Goal: Check status: Check status

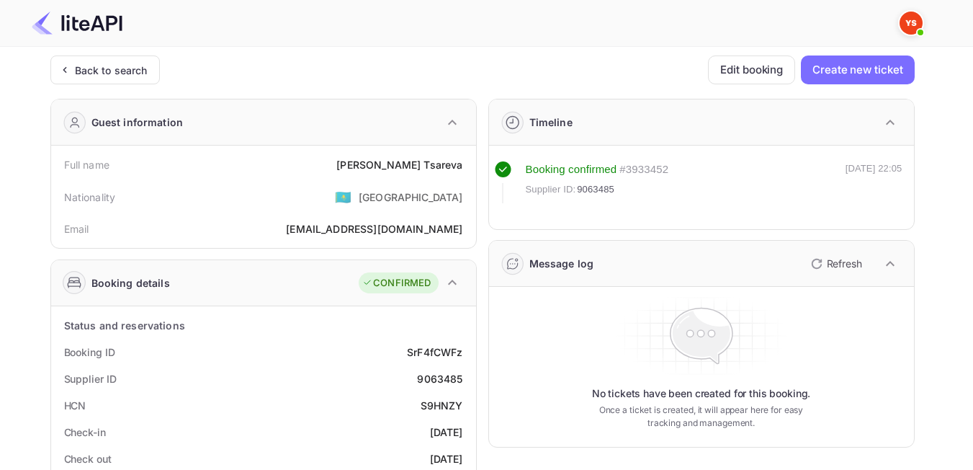
click at [102, 73] on div "Back to search" at bounding box center [111, 70] width 73 height 15
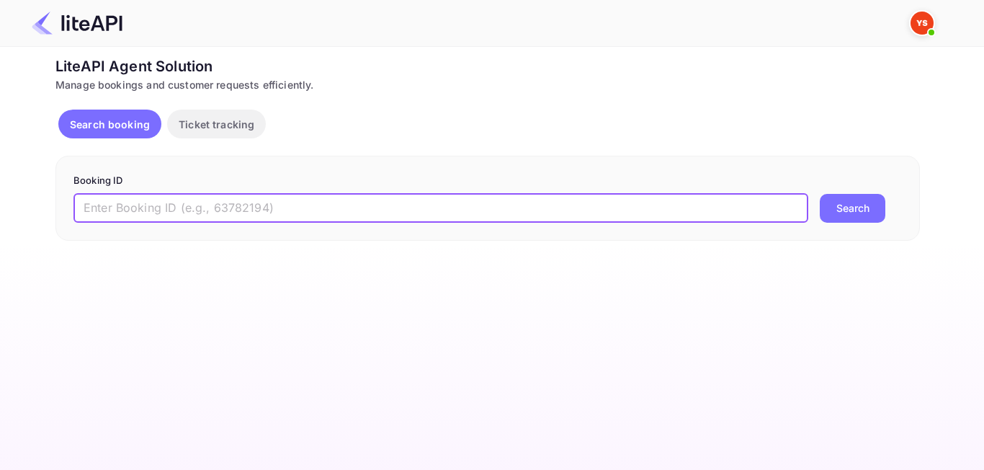
paste input "9110934"
type input "9110934"
click at [846, 205] on button "Search" at bounding box center [853, 208] width 66 height 29
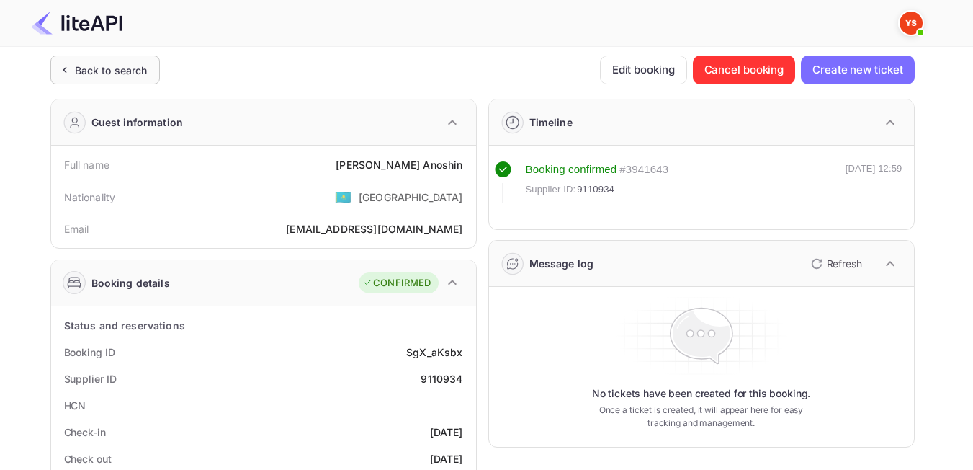
click at [134, 63] on div "Back to search" at bounding box center [111, 70] width 73 height 15
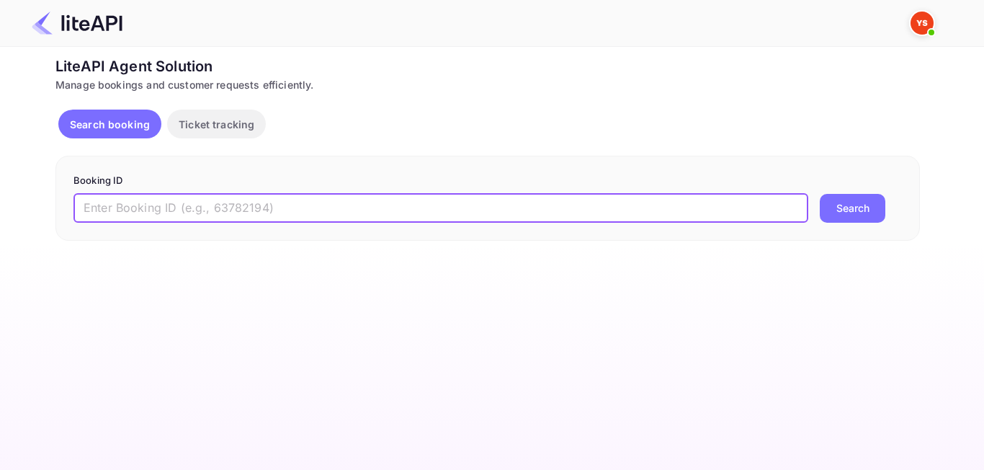
paste input "9059327"
type input "9059327"
click at [835, 215] on button "Search" at bounding box center [853, 208] width 66 height 29
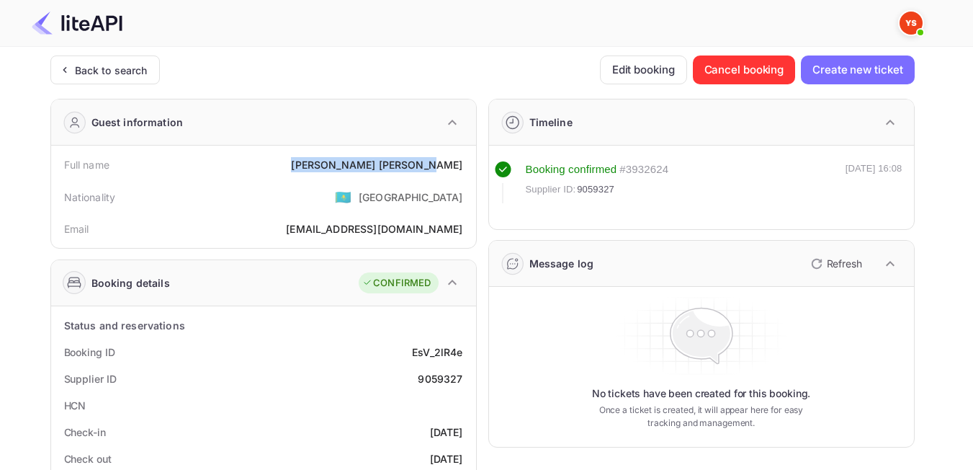
drag, startPoint x: 382, startPoint y: 164, endPoint x: 467, endPoint y: 161, distance: 85.0
click at [467, 161] on div "Full name [PERSON_NAME]" at bounding box center [263, 164] width 413 height 27
drag, startPoint x: 433, startPoint y: 169, endPoint x: 421, endPoint y: 171, distance: 11.7
drag, startPoint x: 356, startPoint y: 191, endPoint x: 372, endPoint y: 143, distance: 50.3
click at [356, 191] on div "Nationality 🇰🇿 [DEMOGRAPHIC_DATA]" at bounding box center [263, 196] width 413 height 37
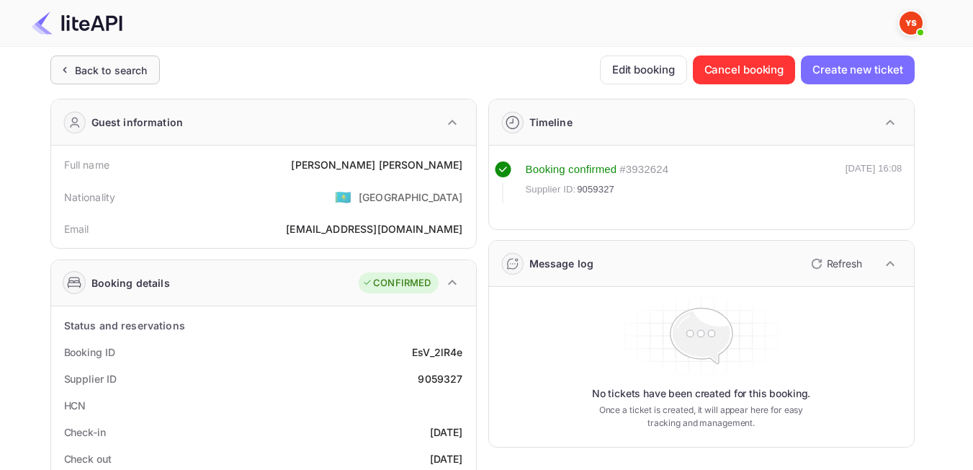
click at [132, 64] on div "Back to search" at bounding box center [111, 70] width 73 height 15
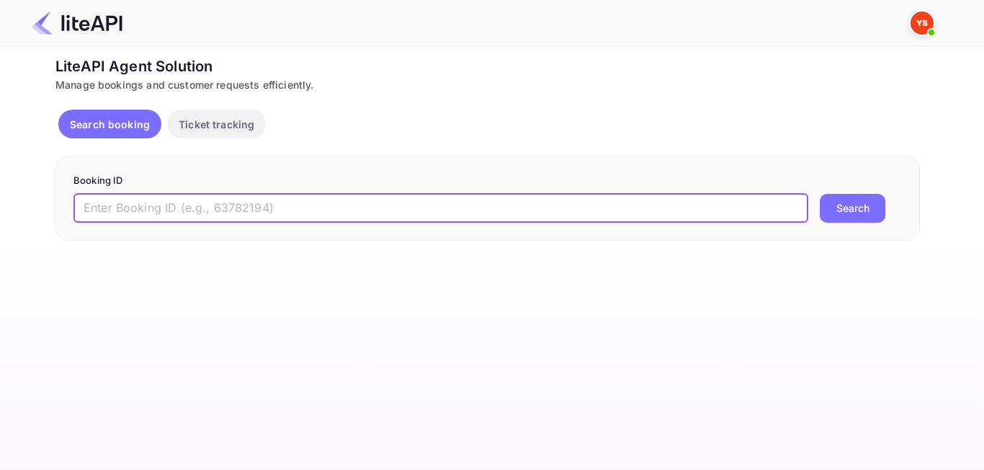
paste input "8969057"
type input "8969057"
click at [831, 227] on div "Booking ID 8969057 ​ Search" at bounding box center [487, 198] width 864 height 85
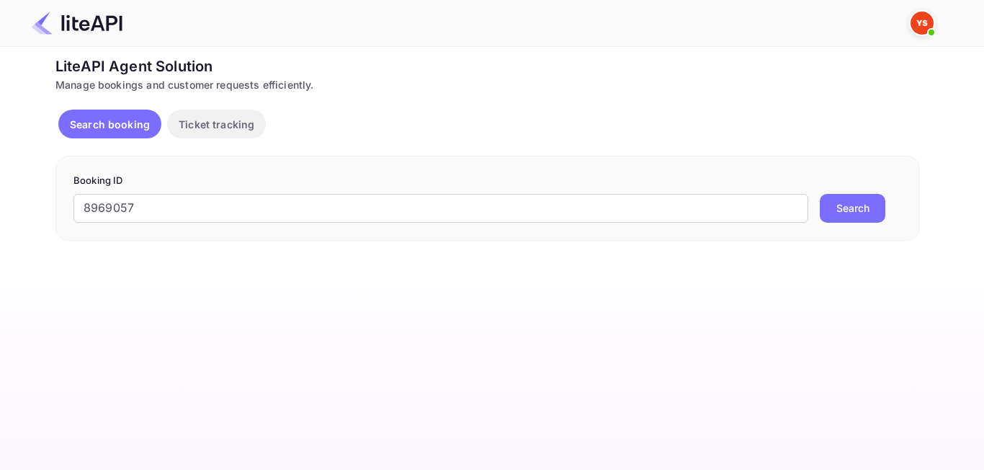
click at [831, 211] on button "Search" at bounding box center [853, 208] width 66 height 29
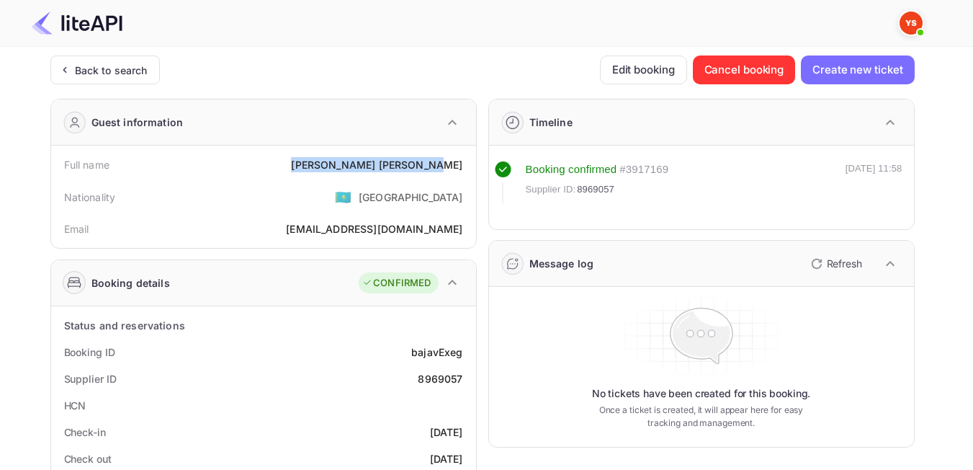
drag, startPoint x: 367, startPoint y: 161, endPoint x: 470, endPoint y: 162, distance: 103.7
click at [470, 162] on div "Full name [PERSON_NAME] Nationality 🇰🇿 [DEMOGRAPHIC_DATA] Email [EMAIL_ADDRESS]…" at bounding box center [263, 197] width 425 height 102
click at [352, 194] on div "Nationality 🇰🇿 [DEMOGRAPHIC_DATA]" at bounding box center [263, 196] width 413 height 37
click at [123, 100] on div "Guest information" at bounding box center [263, 122] width 425 height 46
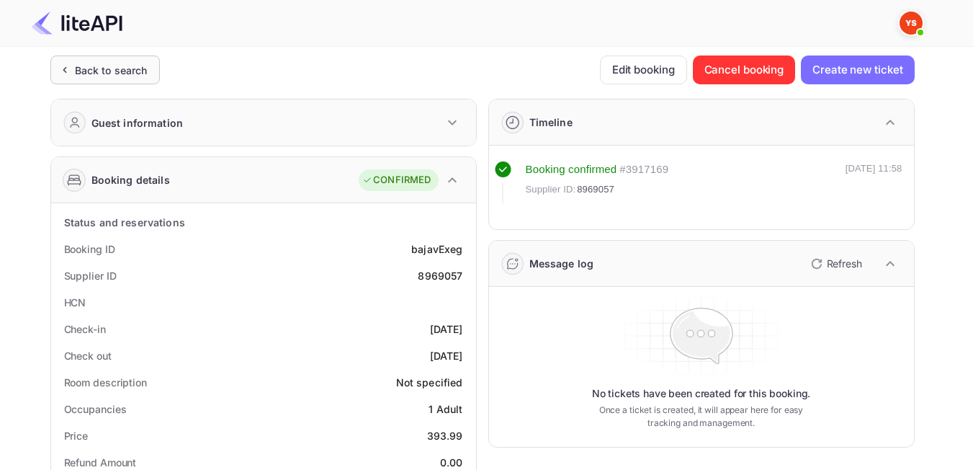
click at [120, 76] on div "Back to search" at bounding box center [111, 70] width 73 height 15
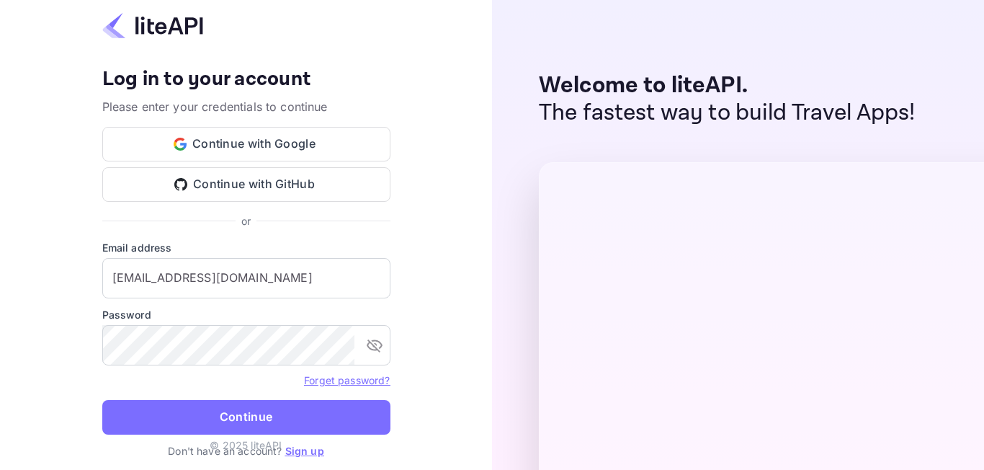
drag, startPoint x: 452, startPoint y: 157, endPoint x: 449, endPoint y: 168, distance: 11.0
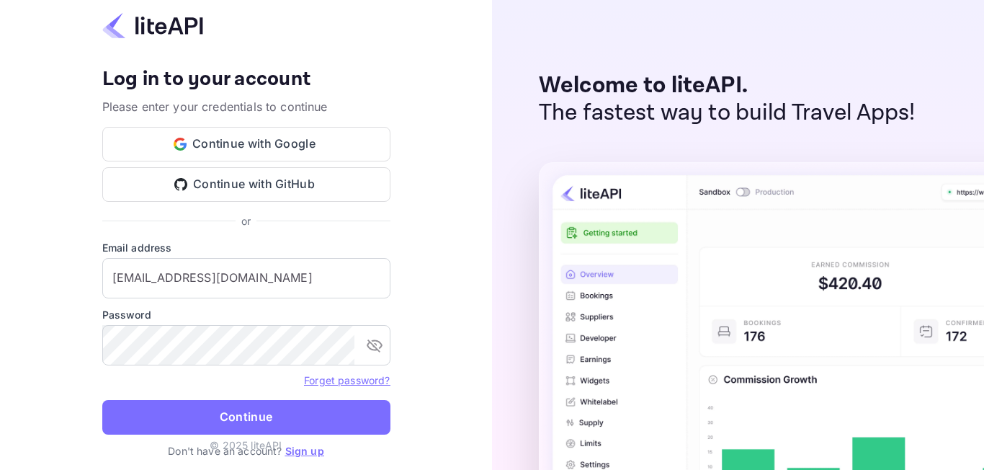
click at [452, 157] on div "Your account has been created successfully, a confirmation link has been sent t…" at bounding box center [246, 235] width 492 height 470
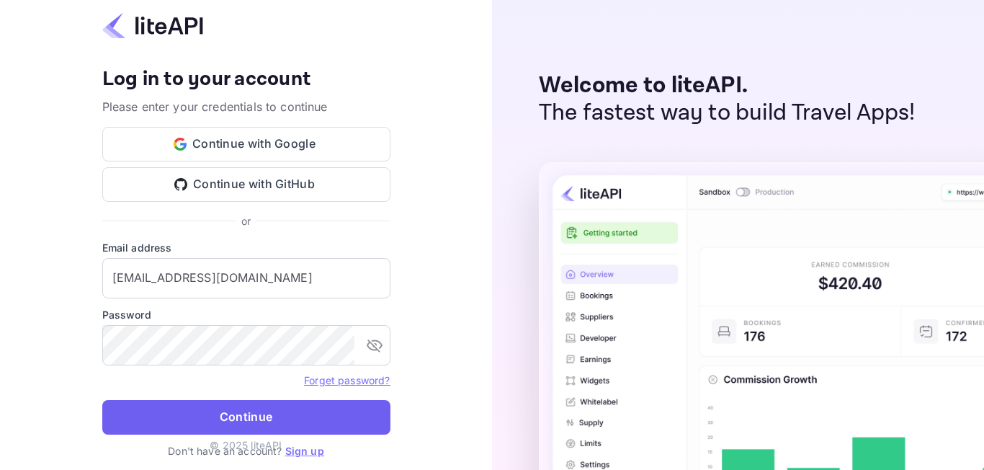
click at [237, 417] on button "Continue" at bounding box center [246, 417] width 288 height 35
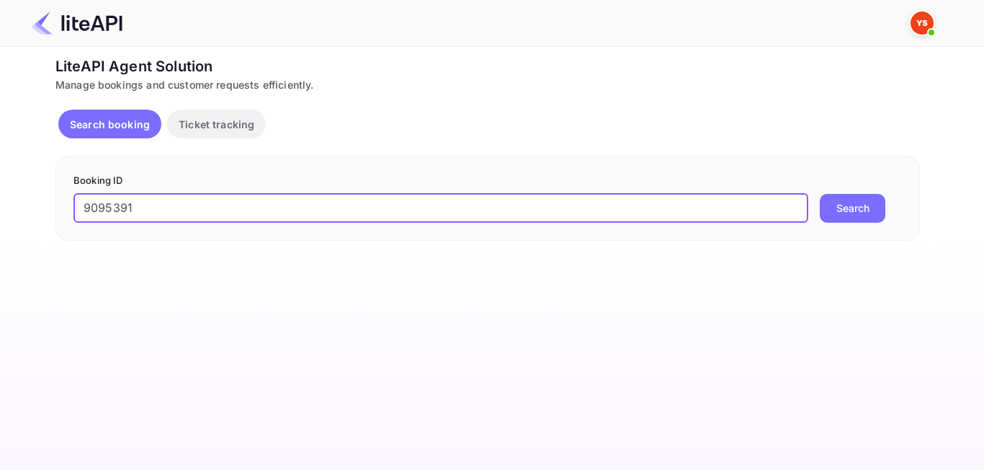
type input "9095391"
click at [872, 201] on button "Search" at bounding box center [853, 208] width 66 height 29
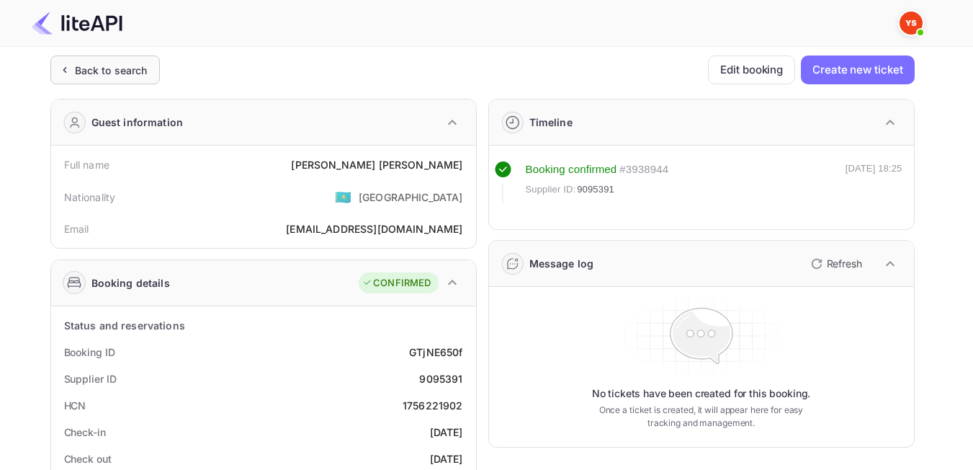
click at [120, 66] on div "Back to search" at bounding box center [111, 70] width 73 height 15
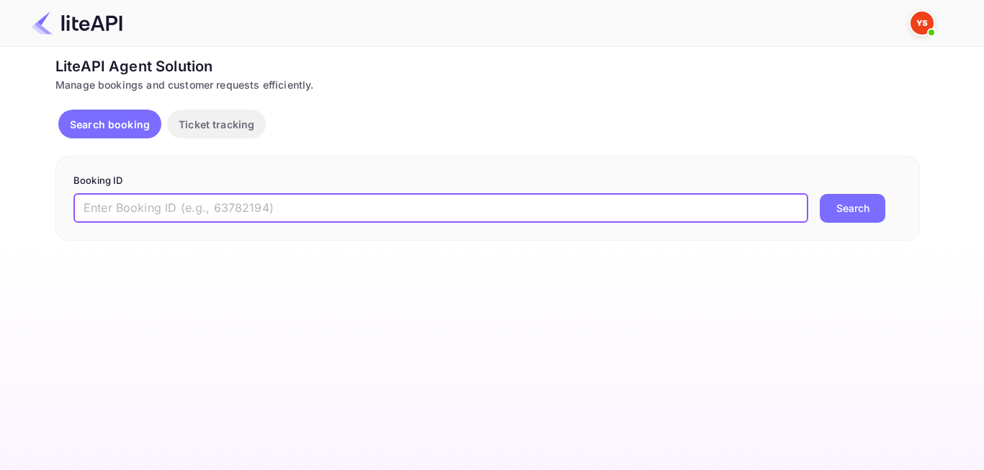
paste input "8977259"
type input "8977259"
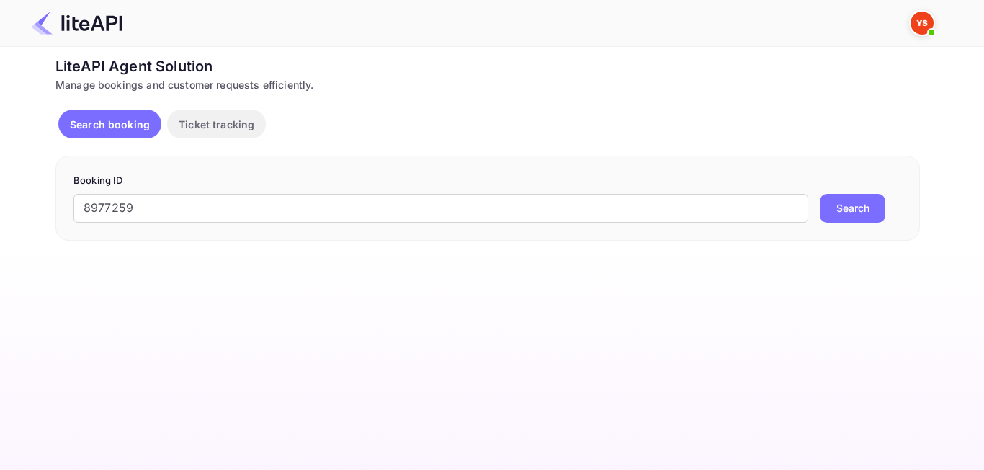
click at [838, 200] on button "Search" at bounding box center [853, 208] width 66 height 29
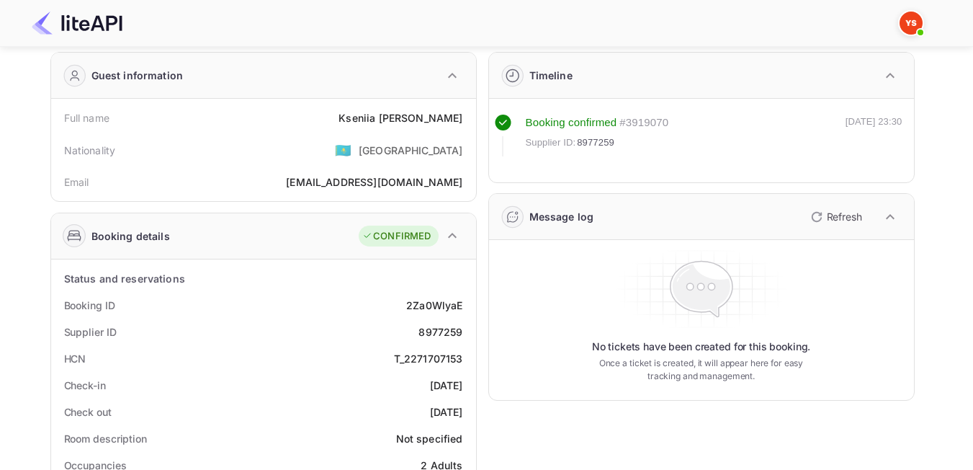
scroll to position [72, 0]
